Goal: Navigation & Orientation: Find specific page/section

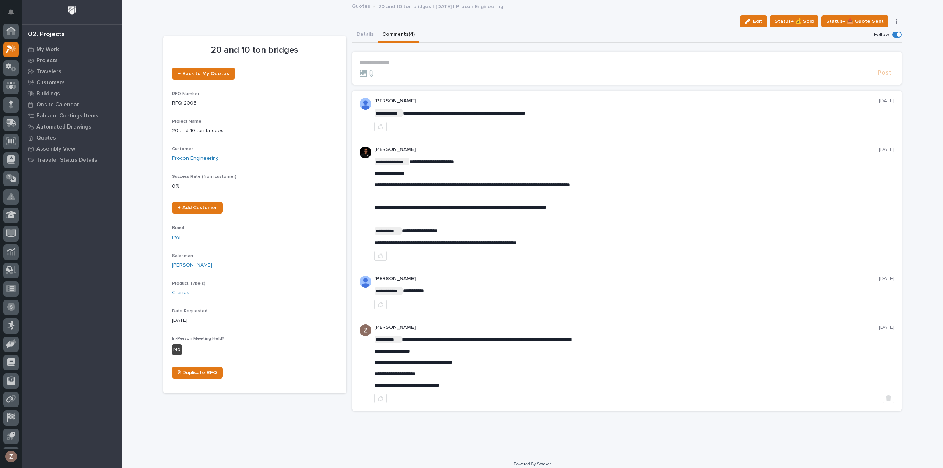
scroll to position [16, 0]
click at [13, 34] on icon at bounding box center [13, 32] width 6 height 7
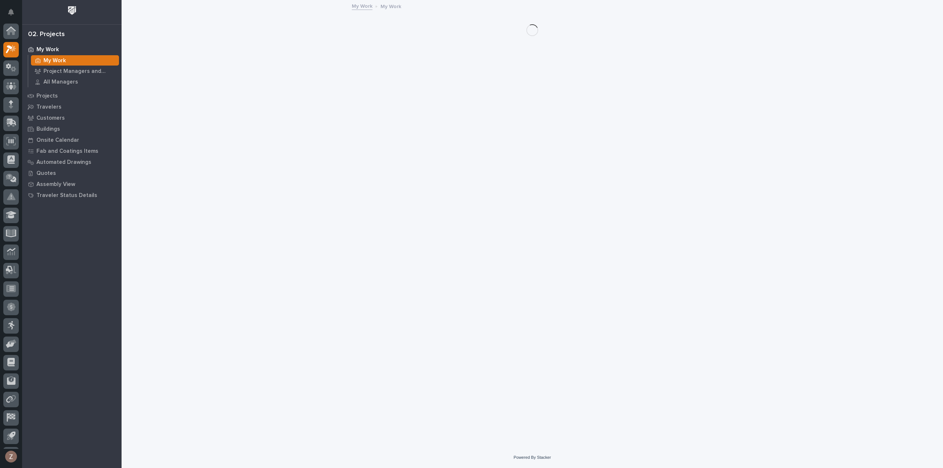
scroll to position [16, 0]
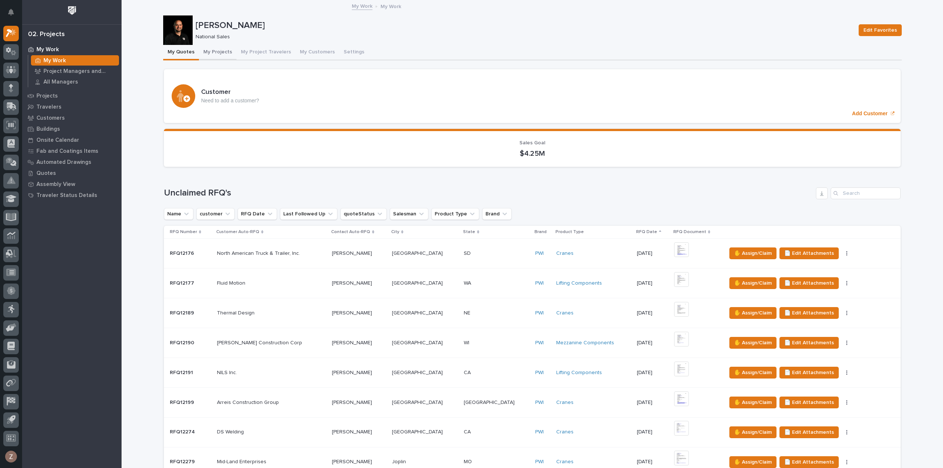
drag, startPoint x: 220, startPoint y: 50, endPoint x: 344, endPoint y: 57, distance: 124.0
click at [220, 50] on button "My Projects" at bounding box center [218, 52] width 38 height 15
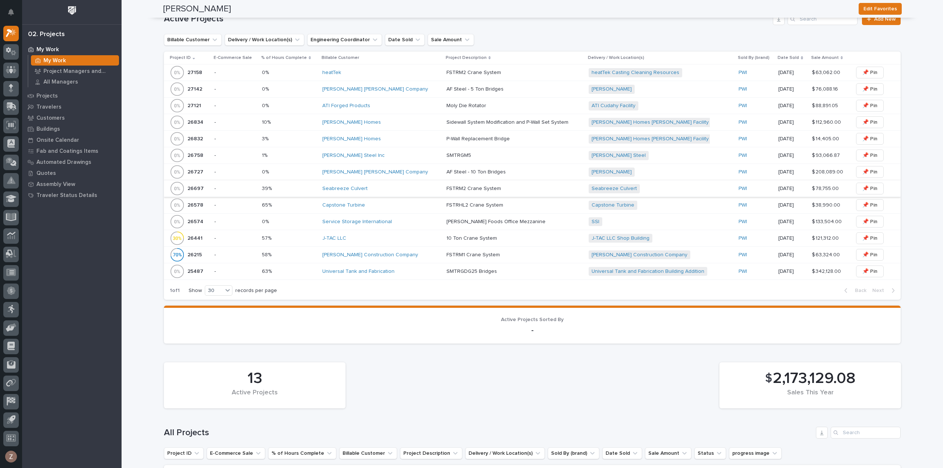
scroll to position [331, 0]
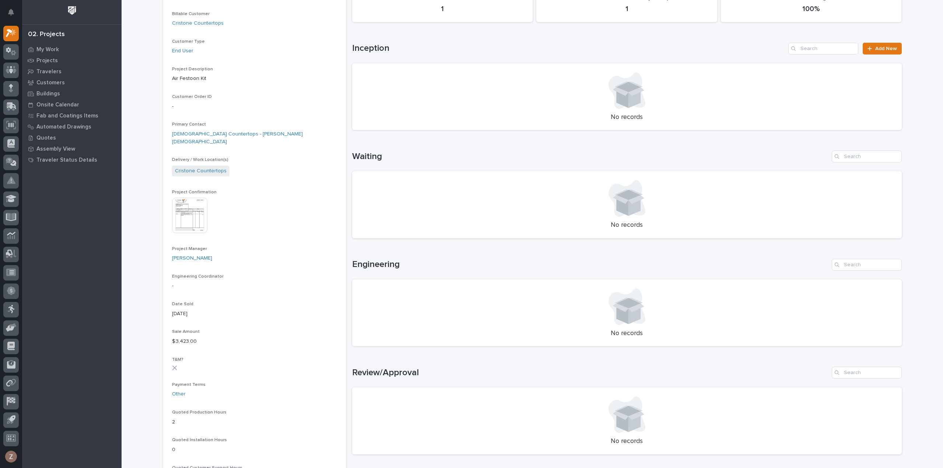
scroll to position [258, 0]
